Goal: Task Accomplishment & Management: Use online tool/utility

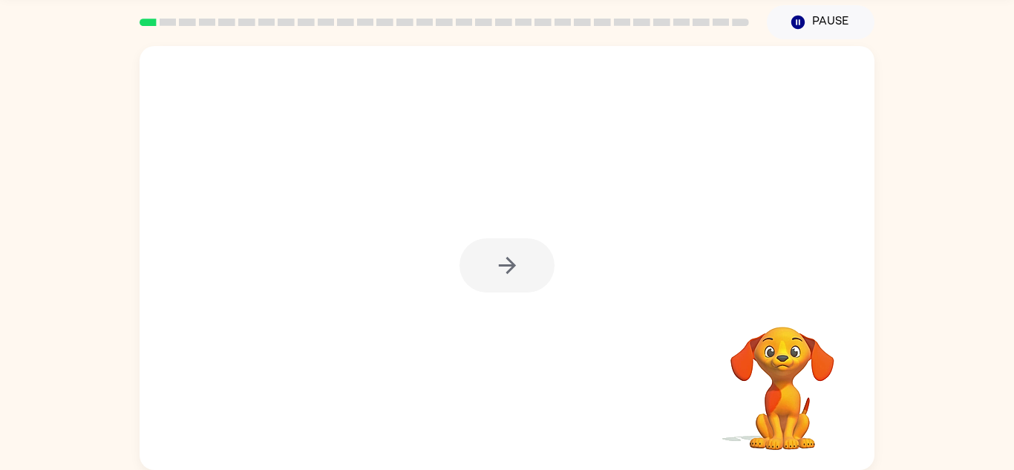
scroll to position [50, 0]
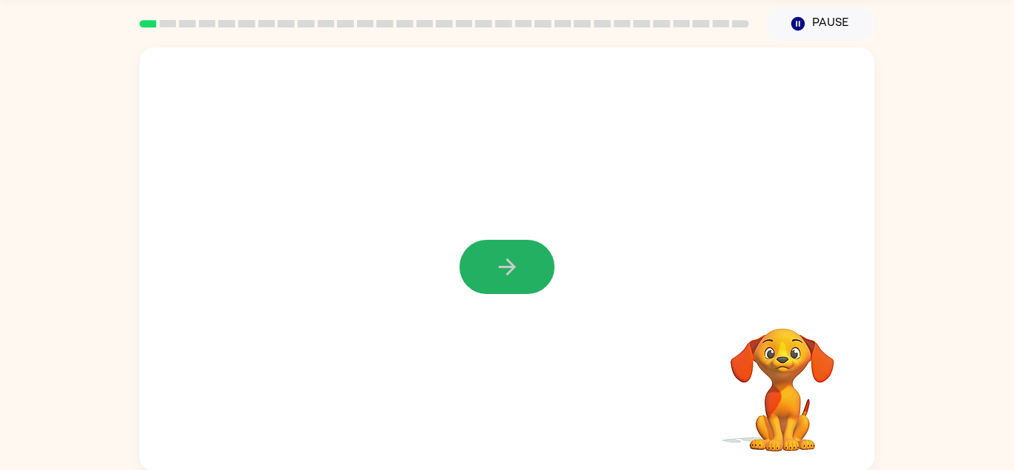
click at [475, 266] on button "button" at bounding box center [506, 267] width 95 height 54
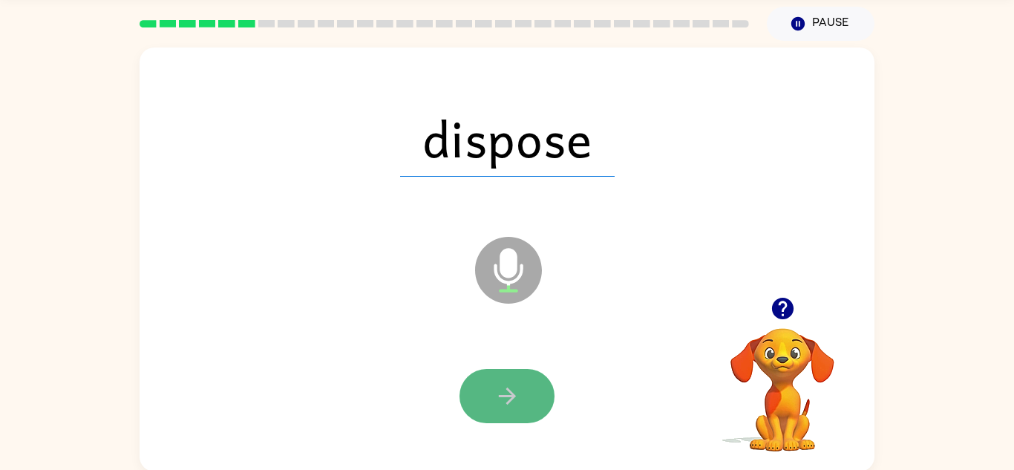
click at [520, 387] on button "button" at bounding box center [506, 396] width 95 height 54
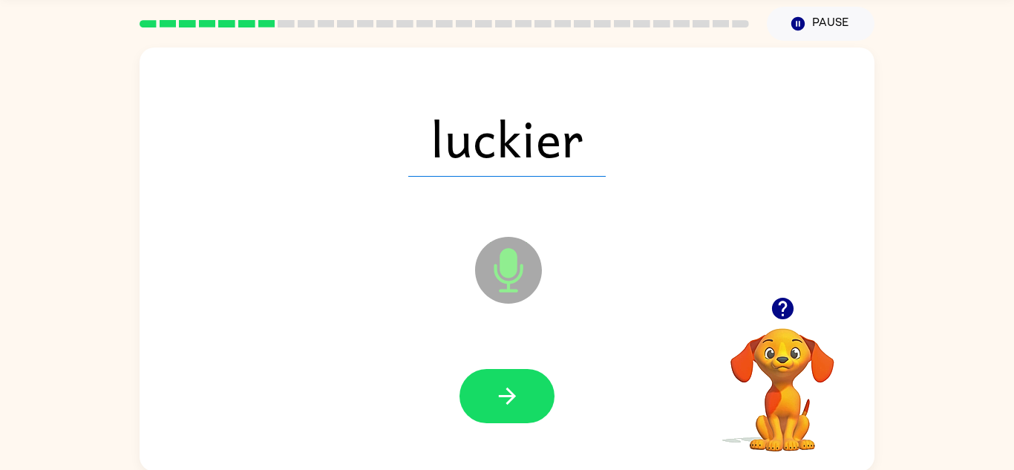
click at [520, 390] on button "button" at bounding box center [506, 396] width 95 height 54
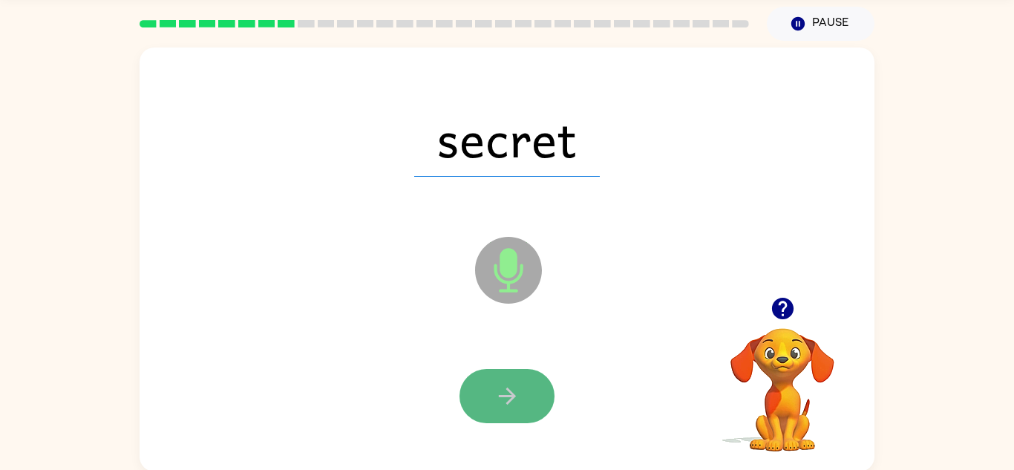
click at [520, 388] on button "button" at bounding box center [506, 396] width 95 height 54
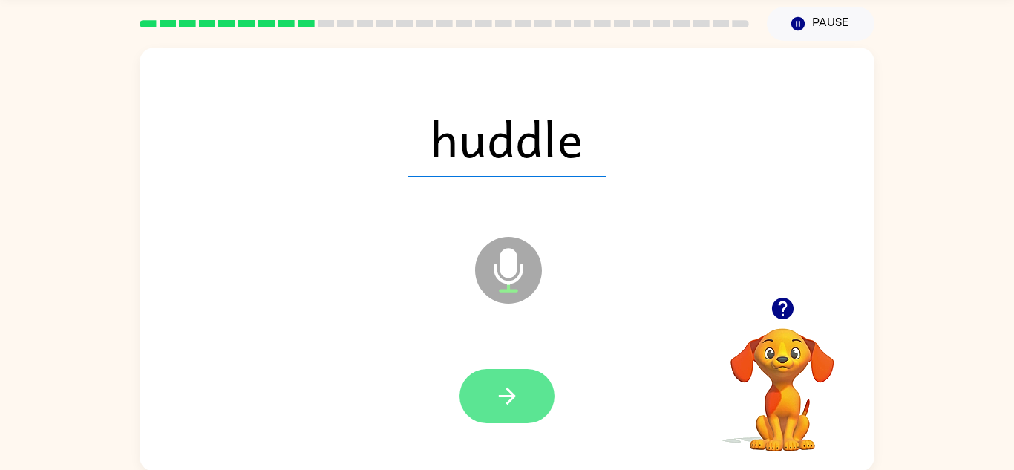
click at [519, 394] on icon "button" at bounding box center [507, 396] width 26 height 26
click at [518, 393] on icon "button" at bounding box center [507, 396] width 26 height 26
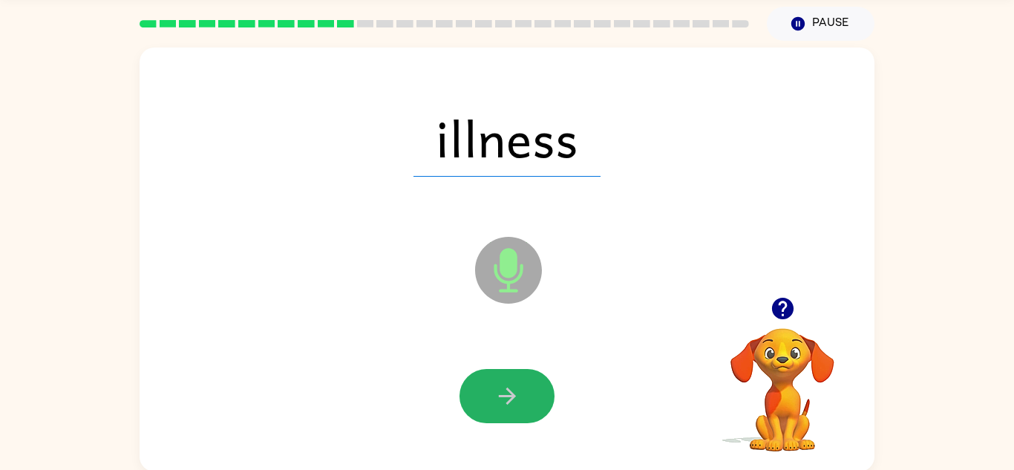
click at [518, 393] on icon "button" at bounding box center [507, 396] width 26 height 26
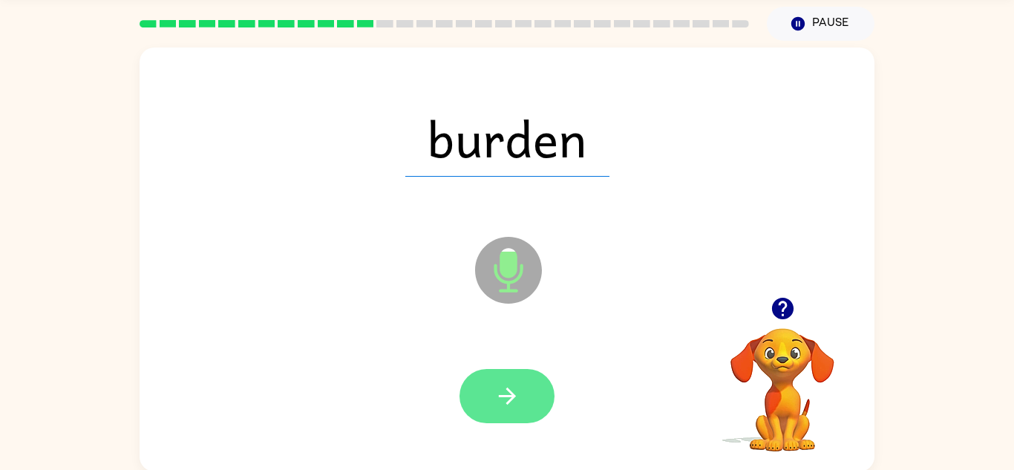
click at [517, 393] on icon "button" at bounding box center [507, 396] width 26 height 26
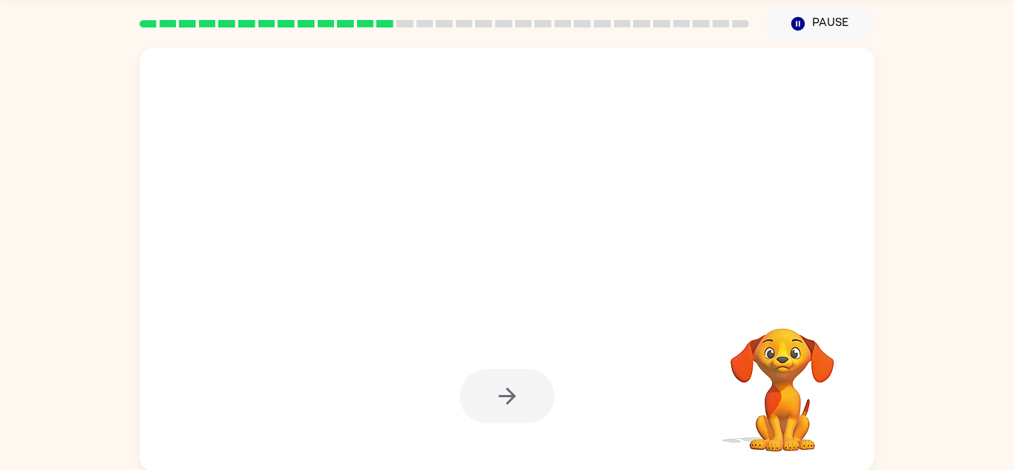
click at [782, 360] on video "Your browser must support playing .mp4 files to use Literably. Please try using…" at bounding box center [782, 379] width 148 height 148
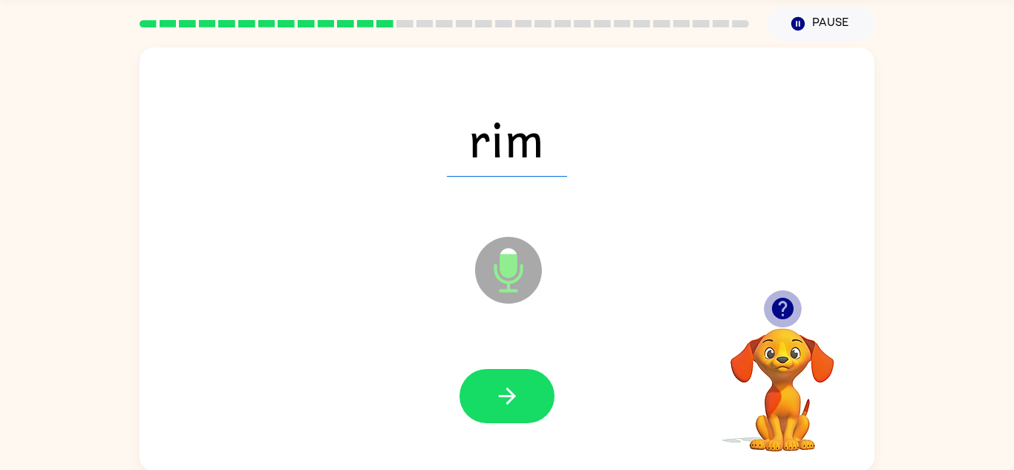
click at [781, 310] on icon "button" at bounding box center [782, 309] width 22 height 22
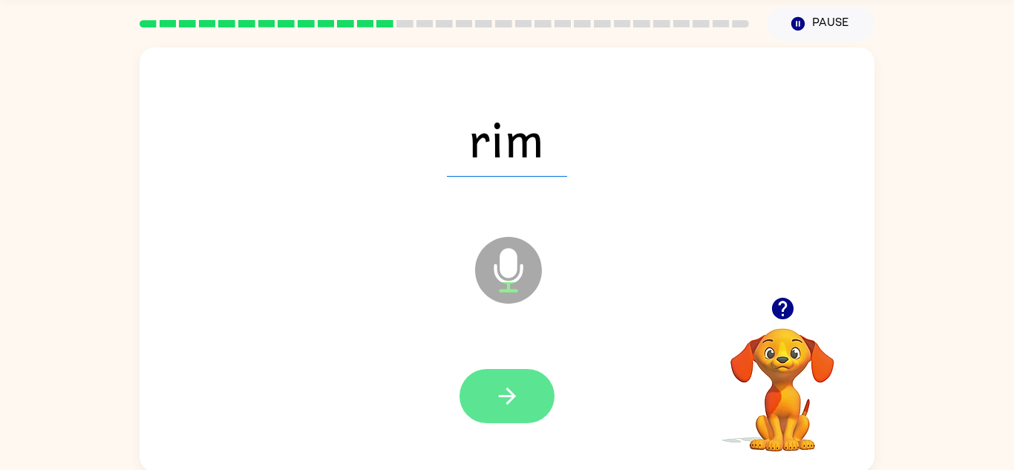
click at [467, 405] on button "button" at bounding box center [506, 396] width 95 height 54
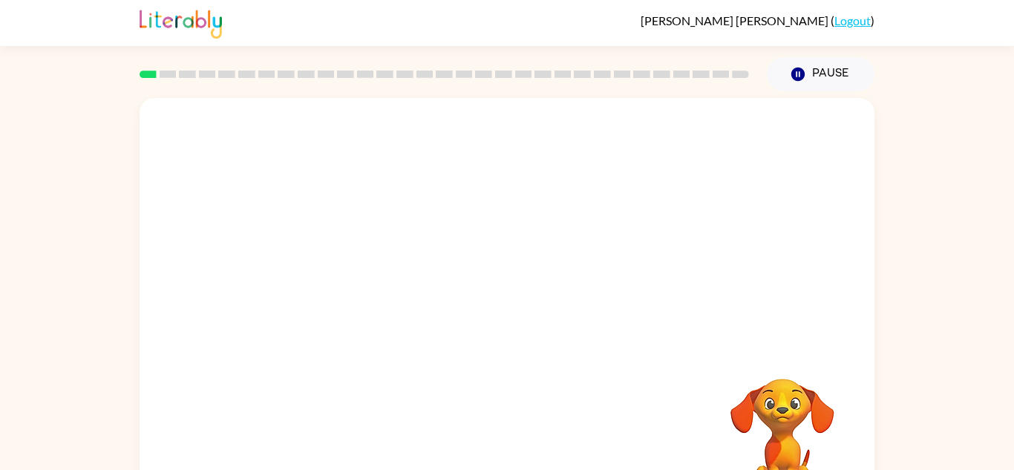
scroll to position [52, 0]
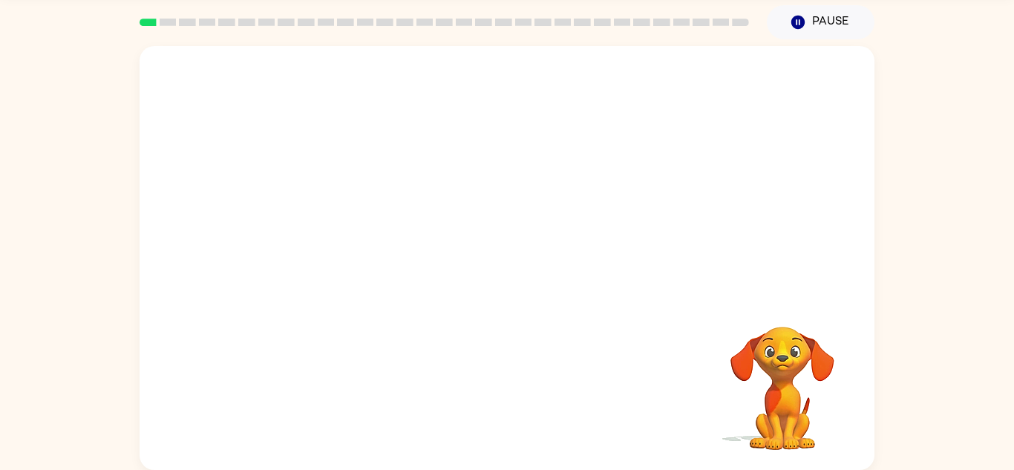
click at [787, 347] on video "Your browser must support playing .mp4 files to use Literably. Please try using…" at bounding box center [782, 378] width 148 height 148
click at [525, 268] on button "button" at bounding box center [506, 265] width 95 height 54
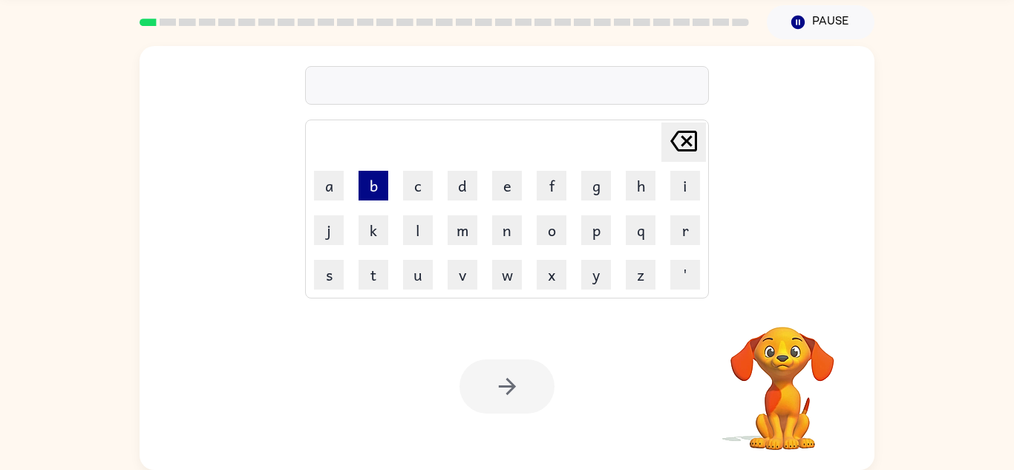
click at [376, 182] on button "b" at bounding box center [374, 186] width 30 height 30
click at [555, 233] on button "o" at bounding box center [552, 230] width 30 height 30
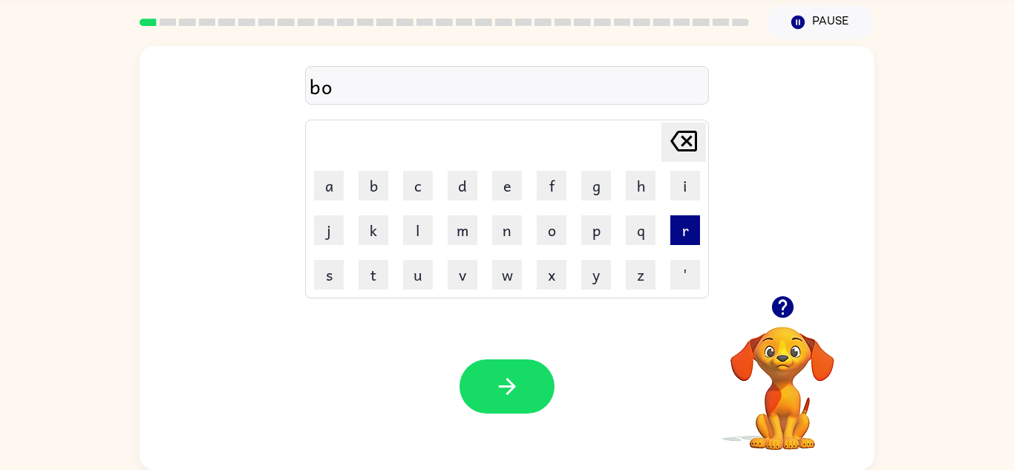
click at [682, 221] on button "r" at bounding box center [685, 230] width 30 height 30
click at [451, 182] on button "d" at bounding box center [463, 186] width 30 height 30
click at [511, 194] on button "e" at bounding box center [507, 186] width 30 height 30
type button "e"
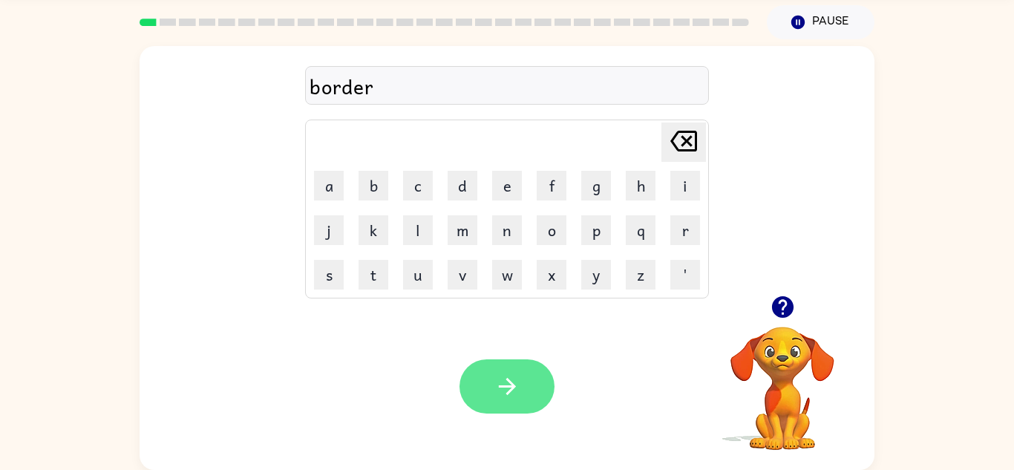
click at [510, 364] on button "button" at bounding box center [506, 386] width 95 height 54
click at [506, 389] on icon "button" at bounding box center [507, 386] width 26 height 26
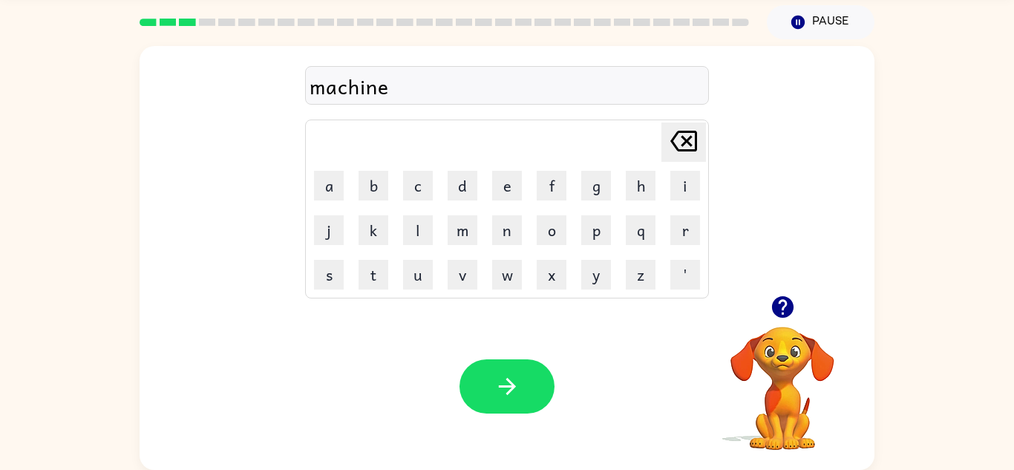
click at [506, 389] on icon "button" at bounding box center [507, 386] width 26 height 26
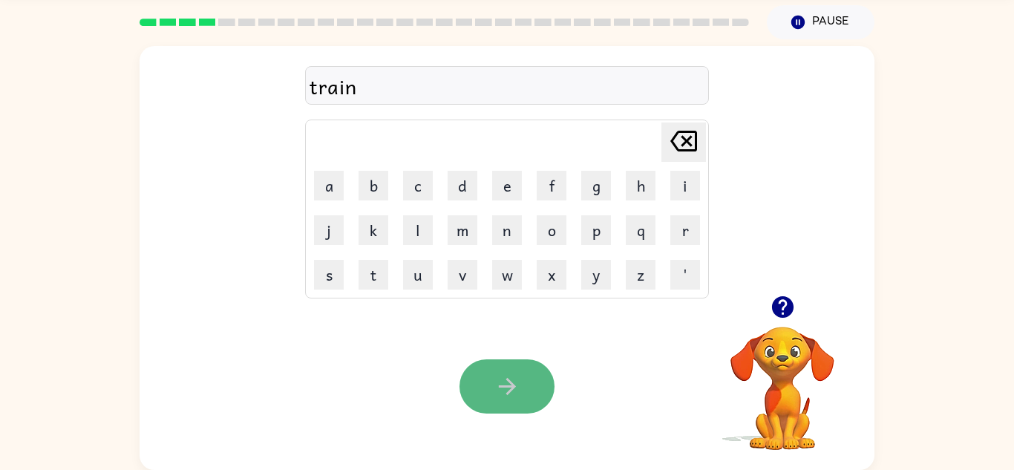
click at [504, 393] on icon "button" at bounding box center [507, 386] width 26 height 26
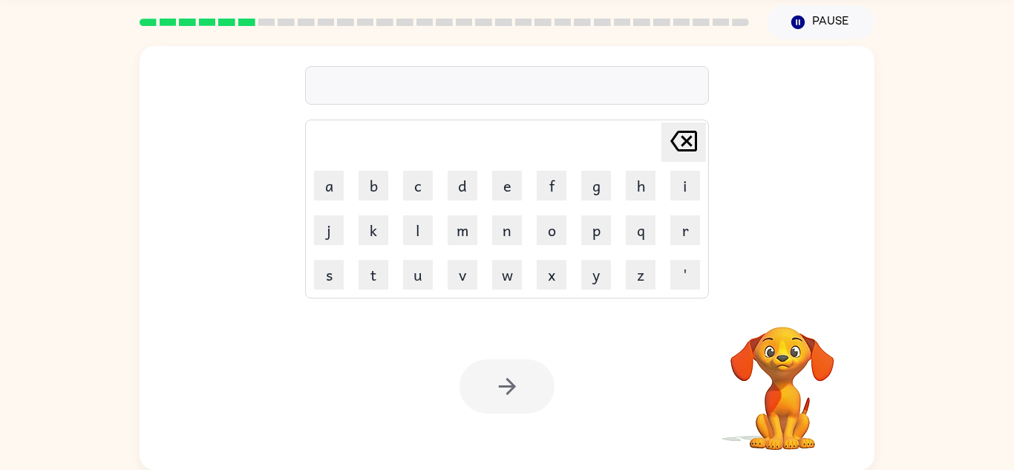
click at [504, 393] on div at bounding box center [506, 386] width 95 height 54
click at [457, 266] on button "v" at bounding box center [463, 275] width 30 height 30
click at [327, 177] on button "a" at bounding box center [329, 186] width 30 height 30
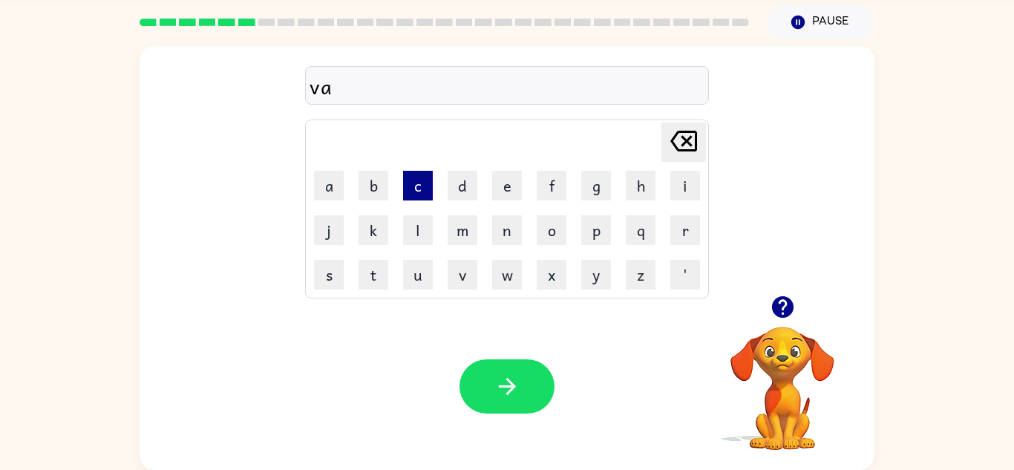
click at [413, 185] on button "c" at bounding box center [418, 186] width 30 height 30
click at [328, 190] on button "a" at bounding box center [329, 186] width 30 height 30
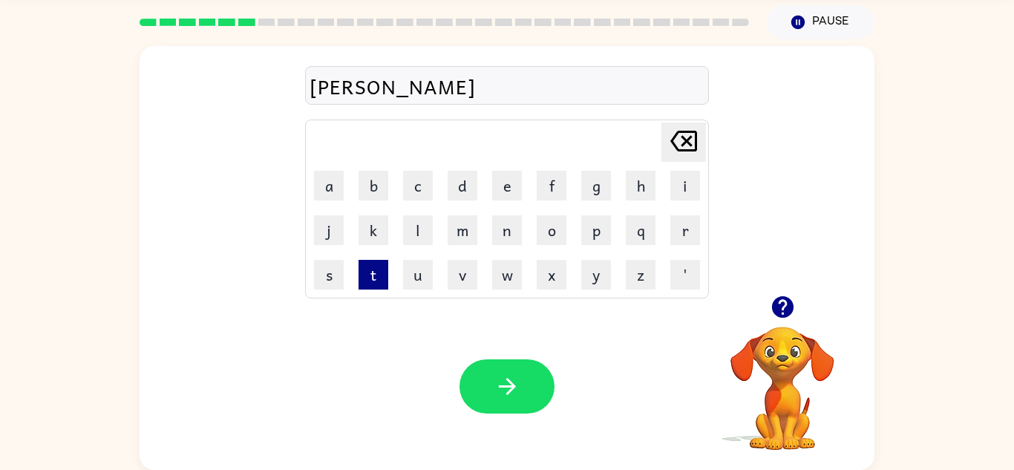
click at [375, 269] on button "t" at bounding box center [374, 275] width 30 height 30
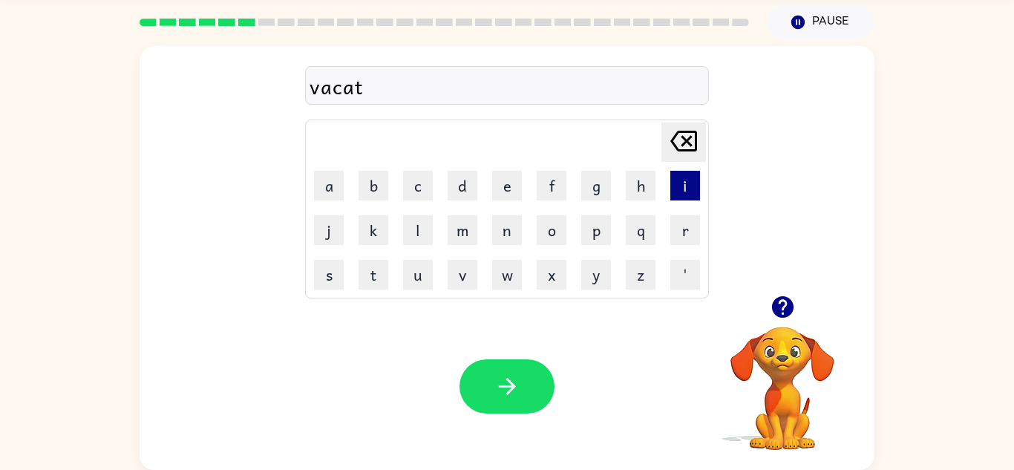
click at [682, 190] on button "i" at bounding box center [685, 186] width 30 height 30
click at [555, 240] on button "o" at bounding box center [552, 230] width 30 height 30
click at [506, 227] on button "n" at bounding box center [507, 230] width 30 height 30
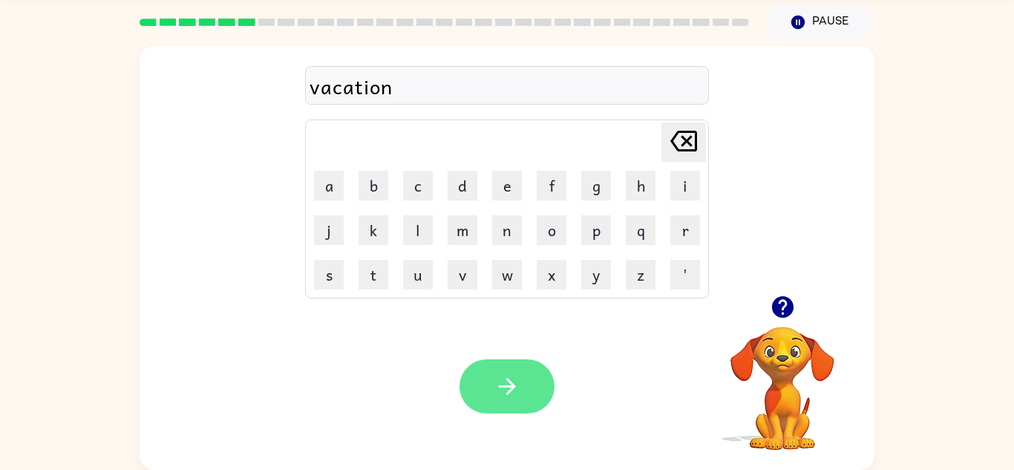
click at [525, 397] on button "button" at bounding box center [506, 386] width 95 height 54
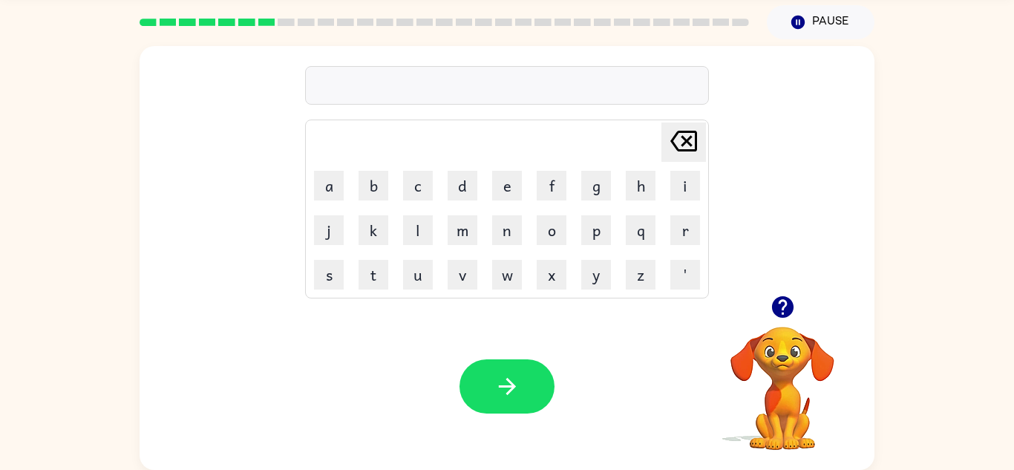
click at [786, 337] on video "Your browser must support playing .mp4 files to use Literably. Please try using…" at bounding box center [782, 378] width 148 height 148
click at [785, 297] on icon "button" at bounding box center [782, 307] width 22 height 22
click at [589, 233] on button "p" at bounding box center [596, 230] width 30 height 30
click at [416, 261] on button "u" at bounding box center [418, 275] width 30 height 30
click at [466, 181] on button "d" at bounding box center [463, 186] width 30 height 30
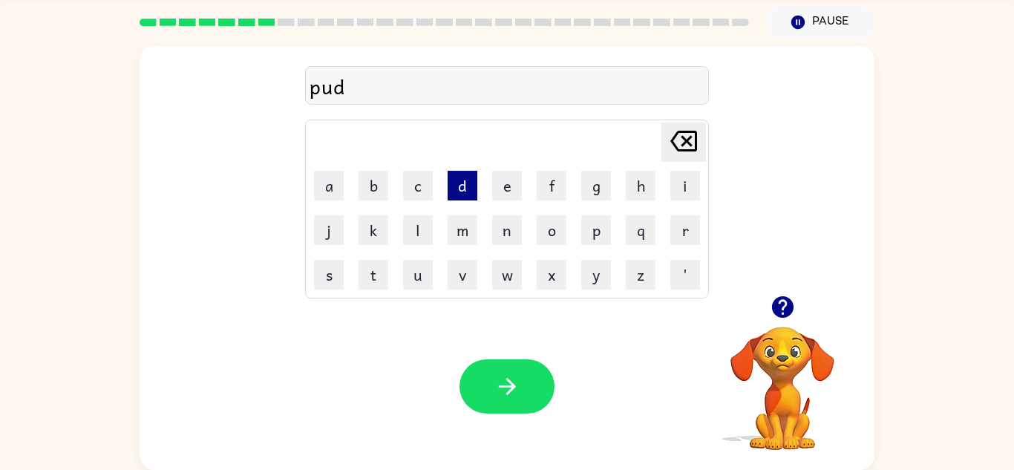
click at [466, 181] on button "d" at bounding box center [463, 186] width 30 height 30
click at [428, 233] on button "l" at bounding box center [418, 230] width 30 height 30
click at [504, 179] on button "e" at bounding box center [507, 186] width 30 height 30
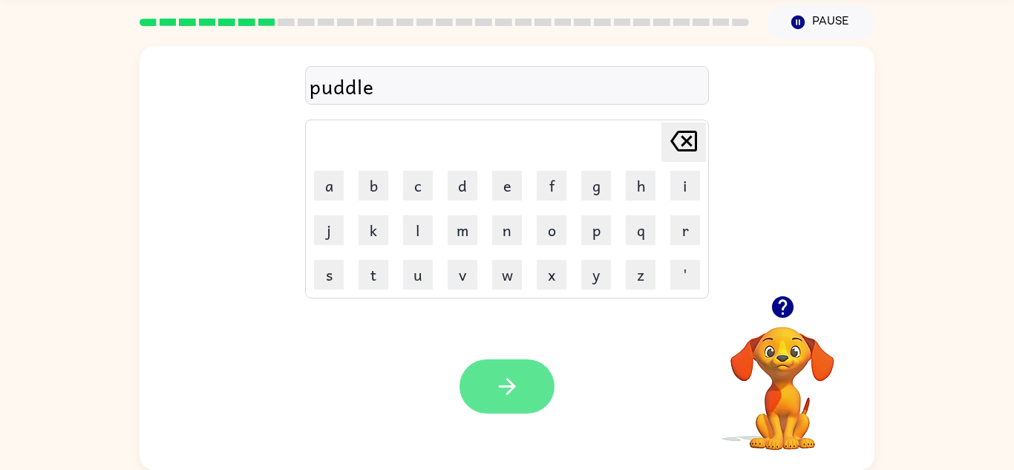
click at [526, 397] on button "button" at bounding box center [506, 386] width 95 height 54
click at [526, 397] on div at bounding box center [506, 386] width 95 height 54
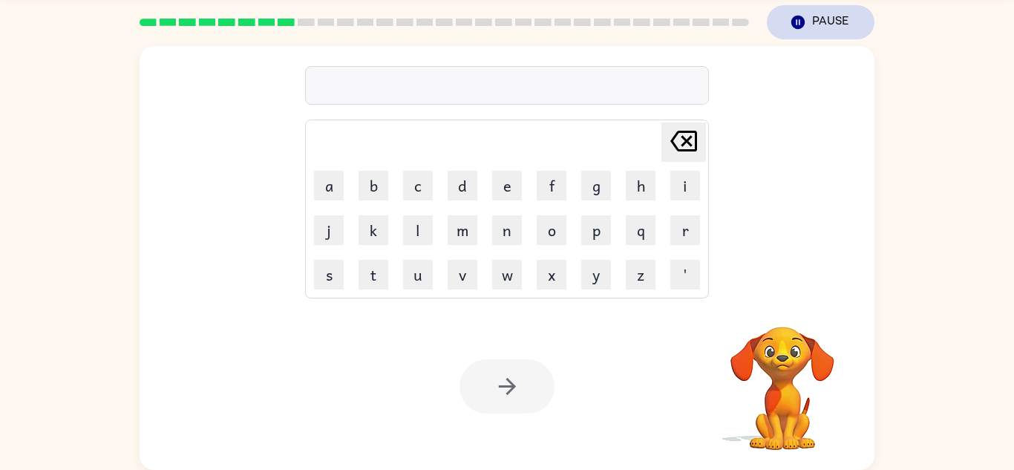
click at [820, 16] on button "Pause Pause" at bounding box center [821, 22] width 108 height 34
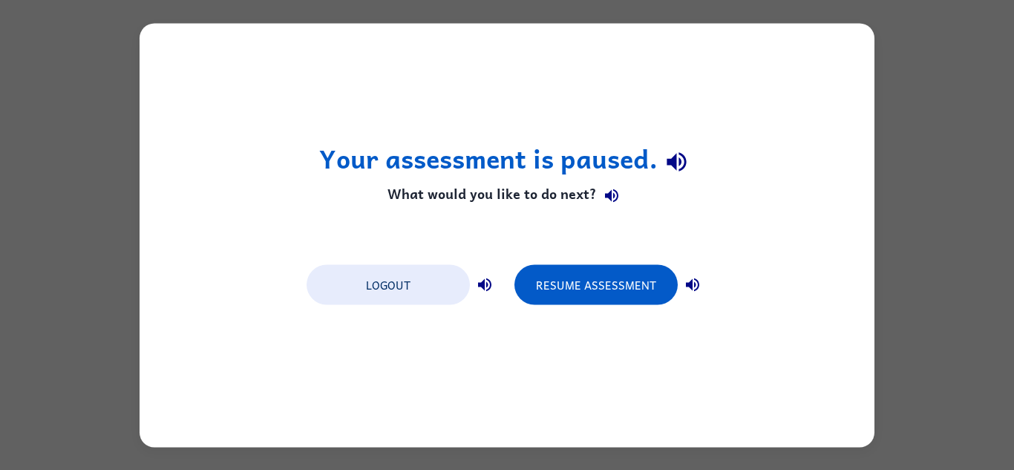
scroll to position [0, 0]
